Goal: Check status

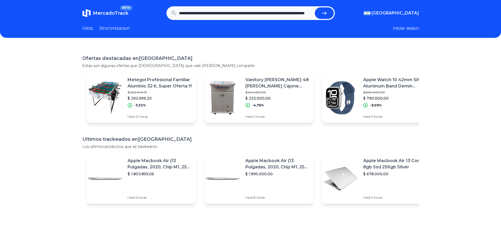
scroll to position [0, 63]
click at [326, 15] on icon "submit" at bounding box center [324, 13] width 6 height 6
type input "**********"
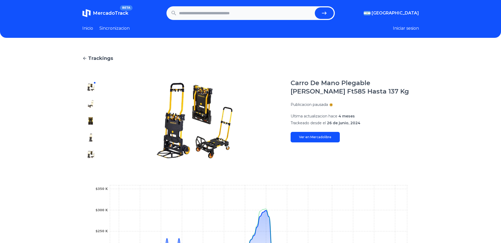
click at [361, 91] on h1 "Carro De Mano Plegable [PERSON_NAME] Ft585 Hasta 137 Kg" at bounding box center [355, 87] width 128 height 17
